Goal: Use online tool/utility: Utilize a website feature to perform a specific function

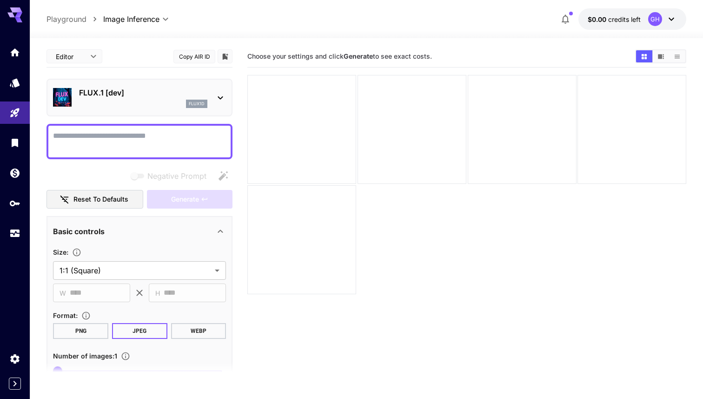
click at [658, 22] on div "GH" at bounding box center [656, 19] width 14 height 14
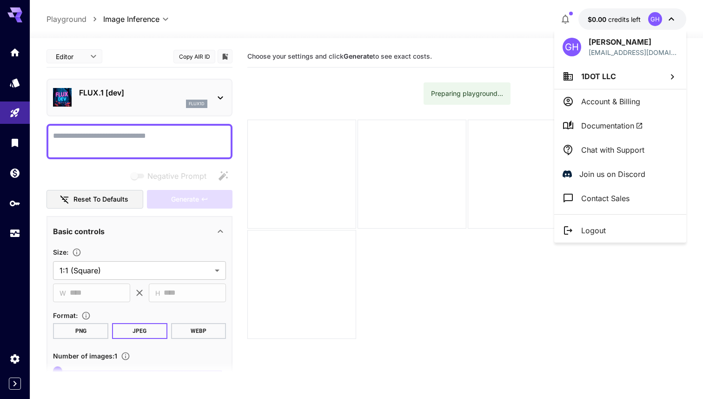
click at [615, 68] on li "1DOT LLC" at bounding box center [621, 76] width 132 height 25
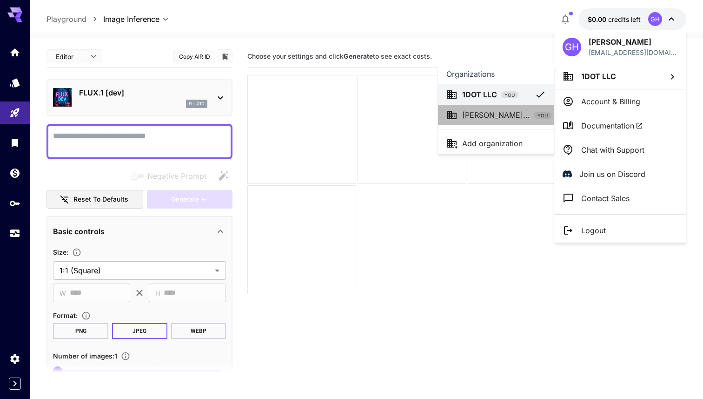
click at [517, 114] on p "[PERSON_NAME]..." at bounding box center [496, 114] width 68 height 11
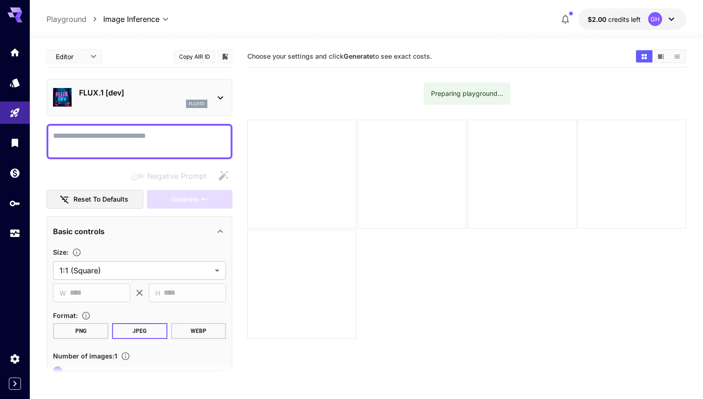
click at [634, 24] on button "$2.00 credits left GH" at bounding box center [633, 18] width 108 height 21
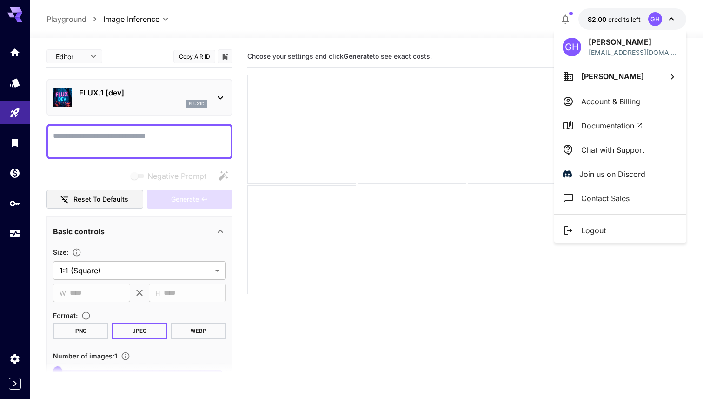
click at [498, 10] on div at bounding box center [351, 199] width 703 height 399
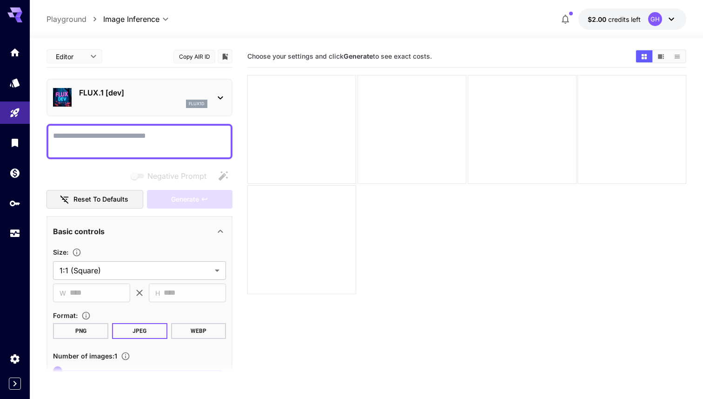
click at [567, 16] on icon "button" at bounding box center [565, 19] width 7 height 9
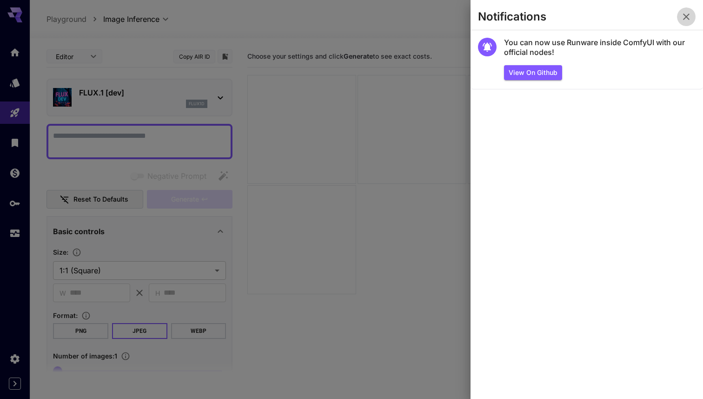
click at [693, 18] on button "button" at bounding box center [686, 16] width 19 height 19
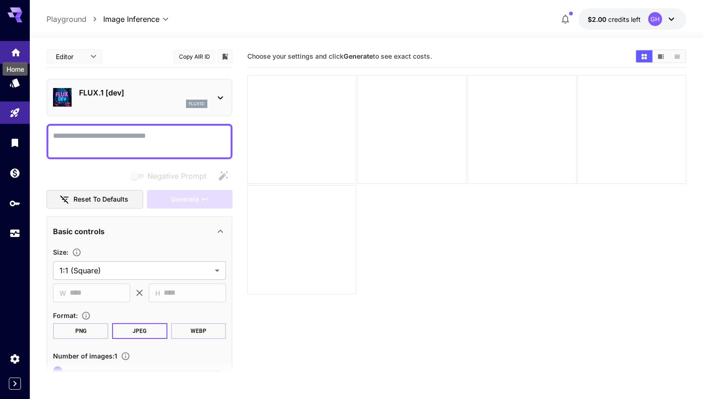
click at [13, 53] on icon "Home" at bounding box center [15, 50] width 9 height 8
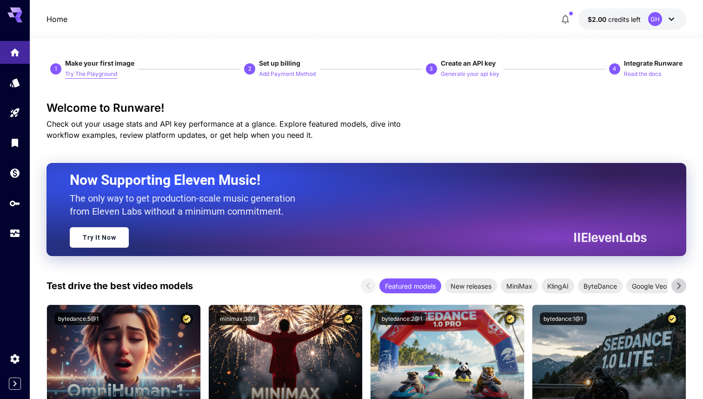
click at [102, 71] on p "Try The Playground" at bounding box center [91, 74] width 52 height 9
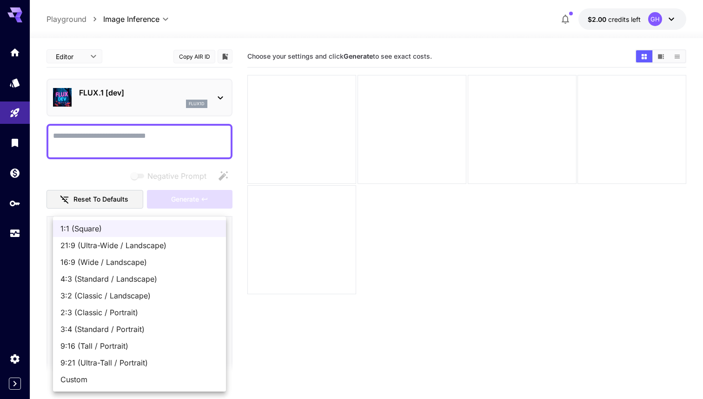
click at [153, 273] on body "**********" at bounding box center [351, 236] width 703 height 472
click at [114, 175] on div at bounding box center [351, 199] width 703 height 399
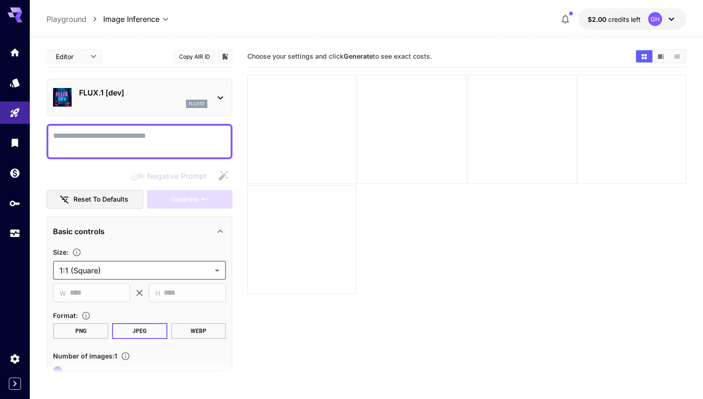
click at [217, 100] on icon at bounding box center [220, 97] width 11 height 11
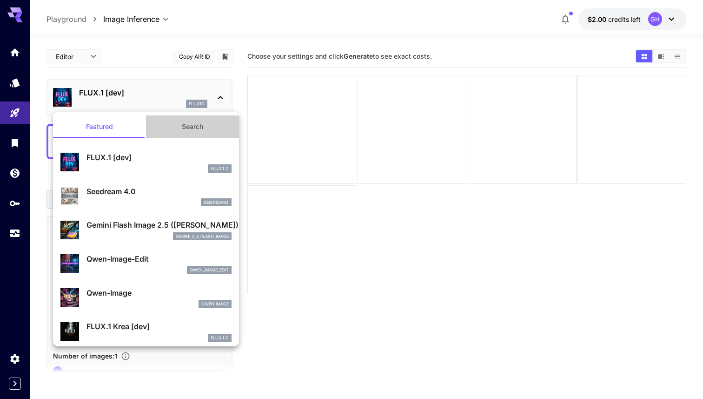
click at [201, 137] on button "Search" at bounding box center [192, 126] width 93 height 22
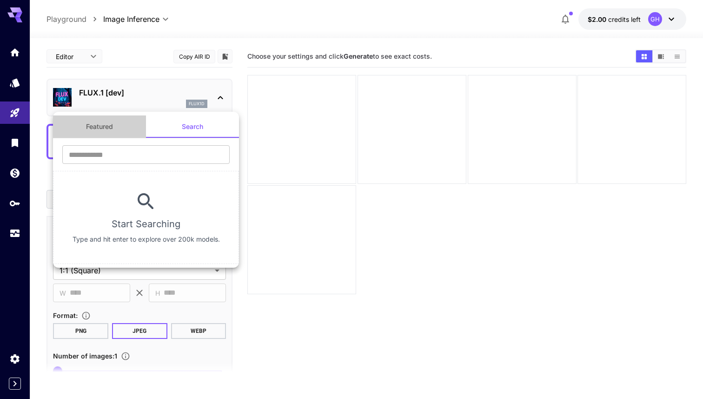
click at [113, 126] on button "Featured" at bounding box center [99, 126] width 93 height 22
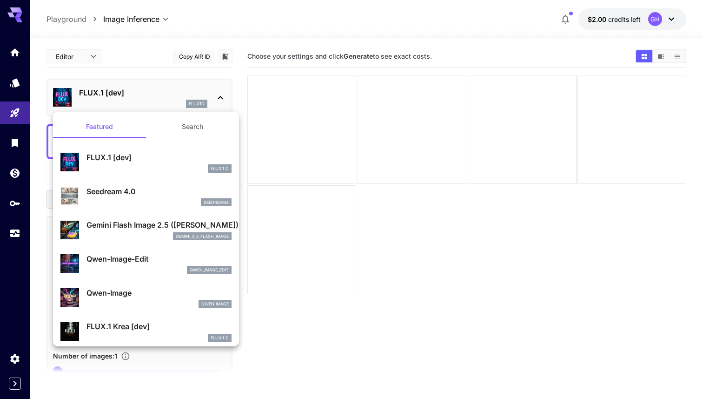
click at [114, 164] on div "FLUX.1 D" at bounding box center [159, 168] width 145 height 8
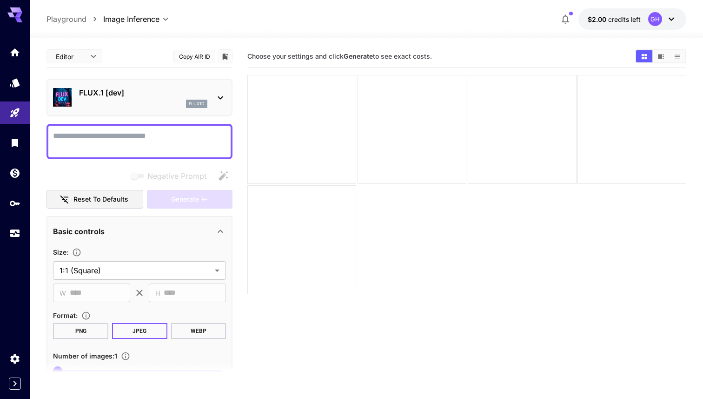
click at [146, 136] on textarea "Negative Prompt" at bounding box center [139, 141] width 173 height 22
click at [94, 331] on button "PNG" at bounding box center [80, 331] width 55 height 16
click at [142, 136] on textarea "Negative Prompt" at bounding box center [139, 141] width 173 height 22
